Goal: Task Accomplishment & Management: Use online tool/utility

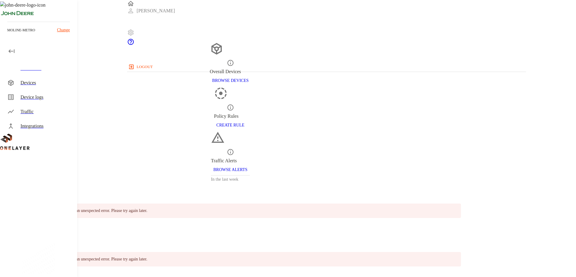
click at [23, 86] on div "Devices" at bounding box center [46, 82] width 52 height 7
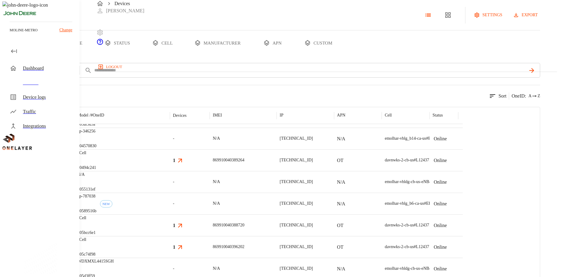
scroll to position [292, 0]
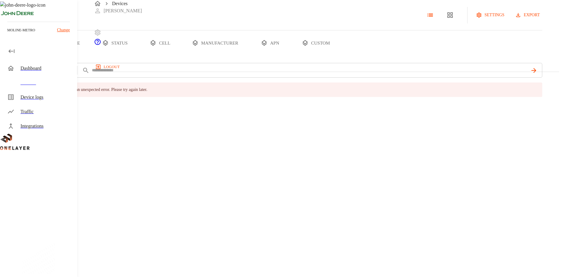
click at [24, 30] on p "moline-metro" at bounding box center [21, 29] width 28 height 5
click at [63, 29] on p "Change" at bounding box center [63, 30] width 13 height 6
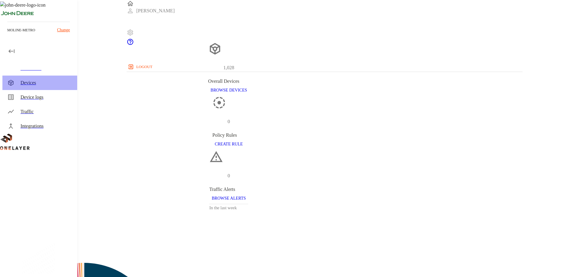
click at [27, 82] on div "Devices" at bounding box center [46, 82] width 52 height 7
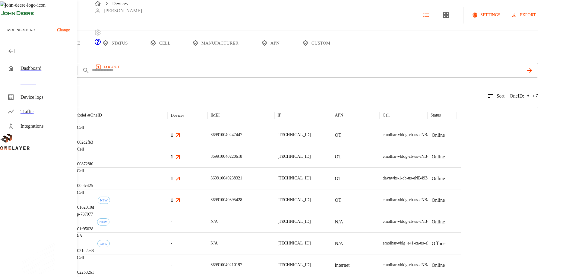
click at [383, 21] on button "export" at bounding box center [524, 15] width 28 height 11
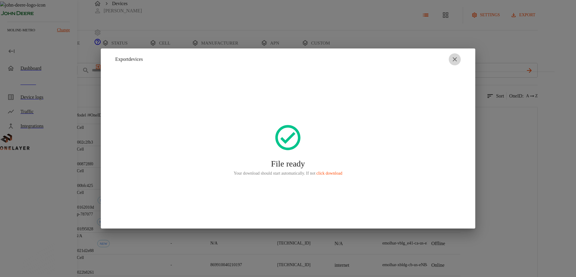
click at [383, 61] on icon "button" at bounding box center [455, 59] width 4 height 4
